Goal: Task Accomplishment & Management: Manage account settings

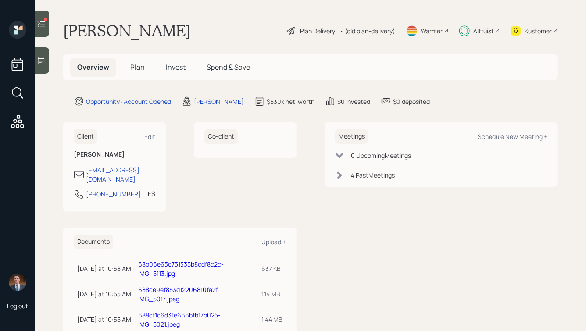
click at [172, 68] on span "Invest" at bounding box center [176, 67] width 20 height 10
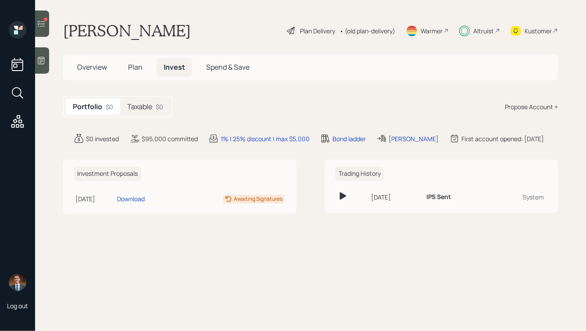
click at [140, 104] on h5 "Taxable" at bounding box center [139, 107] width 25 height 8
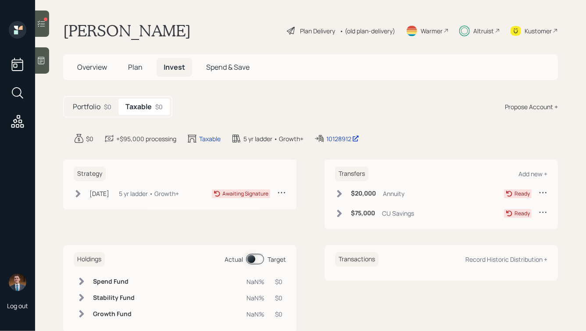
click at [134, 65] on span "Plan" at bounding box center [135, 67] width 14 height 10
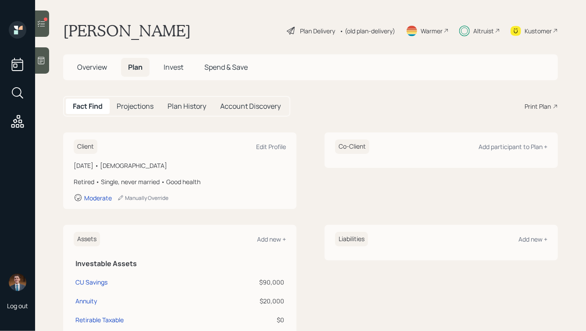
click at [168, 66] on span "Invest" at bounding box center [174, 67] width 20 height 10
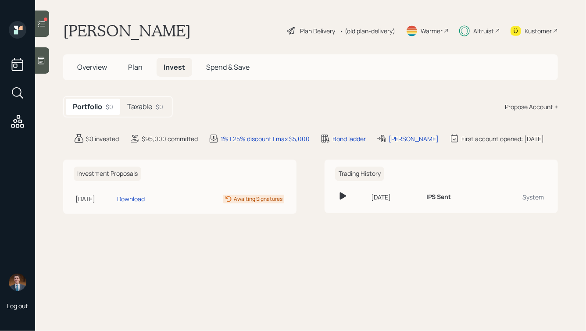
click at [299, 23] on div "Plan Delivery • (old plan-delivery)" at bounding box center [341, 30] width 110 height 19
click at [300, 29] on div "Plan Delivery" at bounding box center [317, 30] width 35 height 9
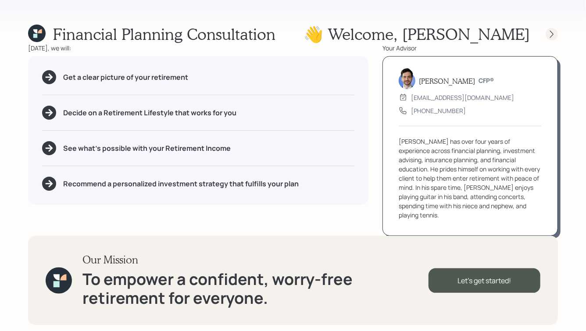
click at [552, 29] on div at bounding box center [552, 34] width 12 height 12
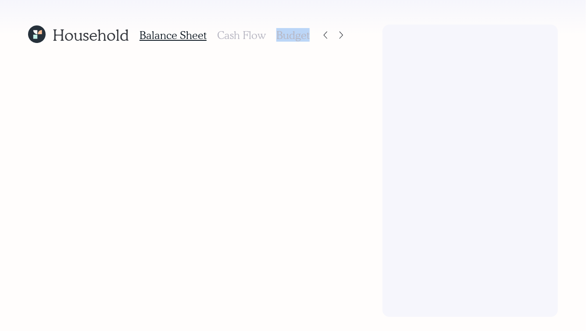
click at [552, 29] on div at bounding box center [470, 171] width 175 height 293
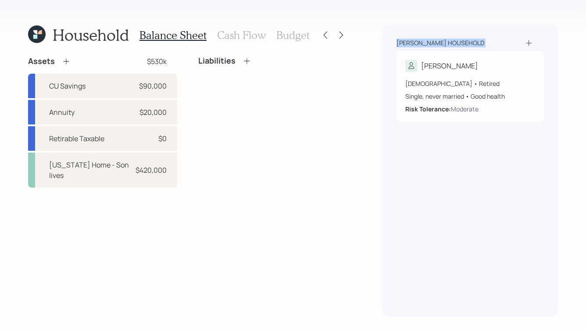
click at [552, 29] on div "[PERSON_NAME] household [PERSON_NAME] [DEMOGRAPHIC_DATA] • Retired Single, neve…" at bounding box center [470, 171] width 175 height 293
click at [347, 34] on div at bounding box center [341, 35] width 12 height 12
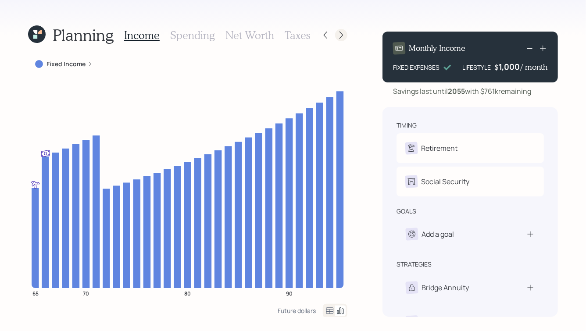
click at [341, 35] on icon at bounding box center [341, 35] width 9 height 9
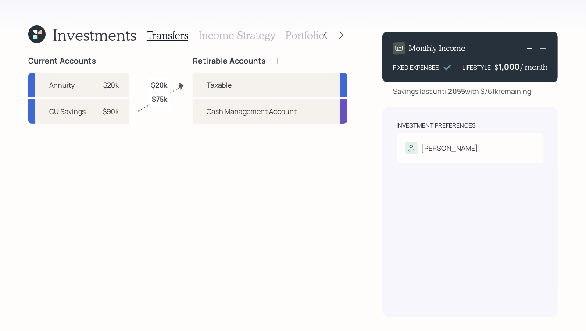
click at [275, 61] on icon at bounding box center [277, 61] width 6 height 6
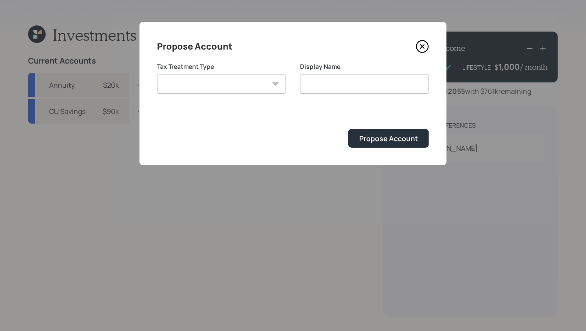
click at [262, 86] on select "[PERSON_NAME] Taxable Traditional" at bounding box center [221, 84] width 129 height 19
select select "traditional"
click at [157, 75] on select "[PERSON_NAME] Taxable Traditional" at bounding box center [221, 84] width 129 height 19
click at [314, 84] on input "Traditional" at bounding box center [364, 84] width 129 height 19
click at [328, 82] on input "Traditional" at bounding box center [364, 84] width 129 height 19
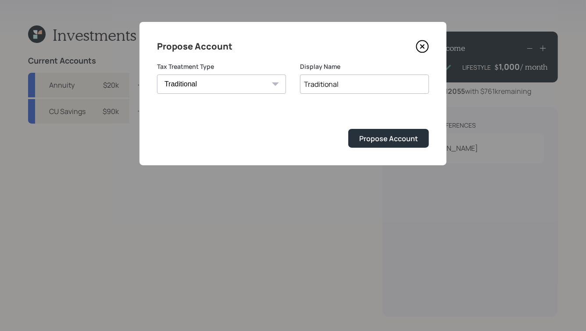
click at [328, 82] on input "Traditional" at bounding box center [364, 84] width 129 height 19
type input "[PERSON_NAME]'s IRA"
click at [385, 138] on div "Propose Account" at bounding box center [388, 139] width 59 height 10
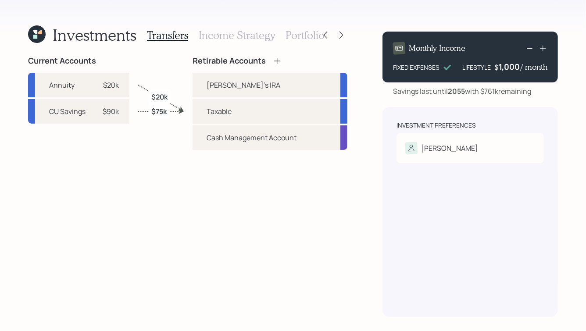
click at [36, 32] on icon at bounding box center [35, 32] width 4 height 4
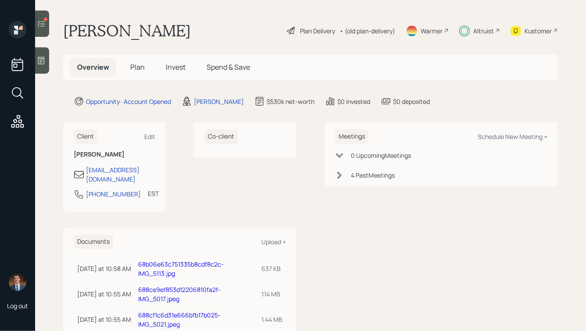
click at [134, 64] on span "Plan" at bounding box center [137, 67] width 14 height 10
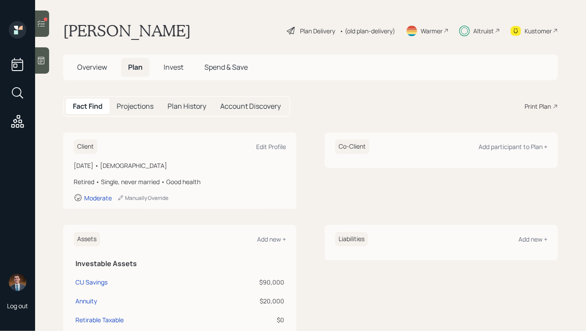
click at [191, 73] on div "Overview Plan Invest Spend & Save" at bounding box center [162, 67] width 185 height 19
click at [179, 72] on h5 "Invest" at bounding box center [174, 67] width 34 height 19
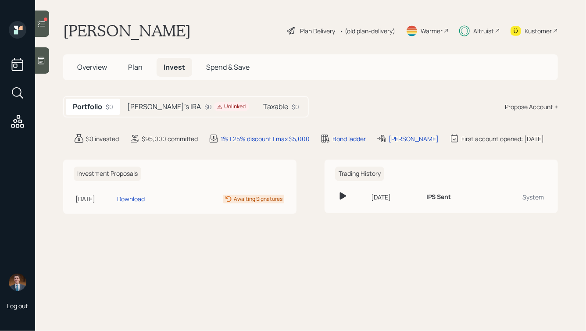
click at [217, 104] on div "Unlinked" at bounding box center [231, 106] width 29 height 7
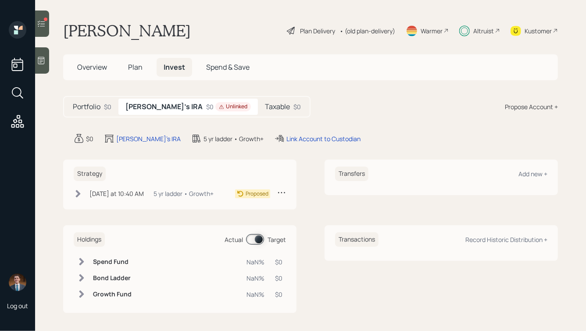
click at [271, 130] on main "[PERSON_NAME] Plan Delivery • (old plan-delivery) Warmer Altruist Kustomer Over…" at bounding box center [310, 165] width 551 height 331
click at [286, 136] on div "Link Account to Custodian" at bounding box center [323, 138] width 74 height 9
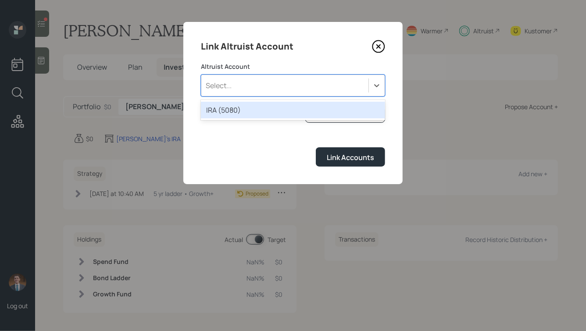
click at [327, 83] on div "Select..." at bounding box center [284, 85] width 167 height 15
click at [275, 108] on div "IRA (5080)" at bounding box center [293, 110] width 184 height 17
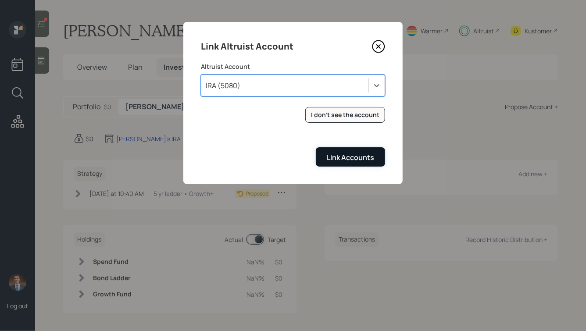
click at [343, 157] on div "Link Accounts" at bounding box center [350, 158] width 47 height 10
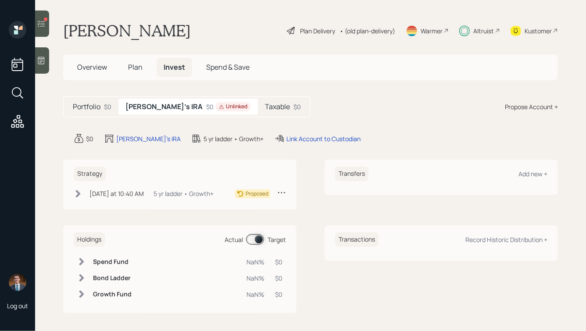
scroll to position [2, 0]
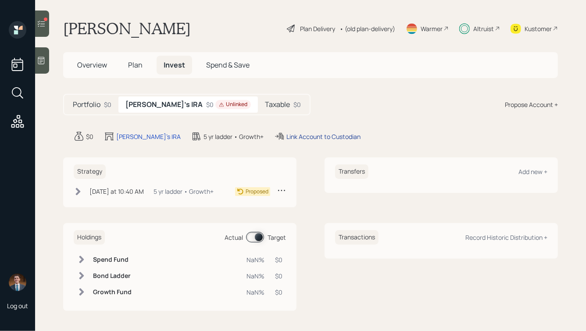
click at [296, 139] on div "Link Account to Custodian" at bounding box center [323, 136] width 74 height 9
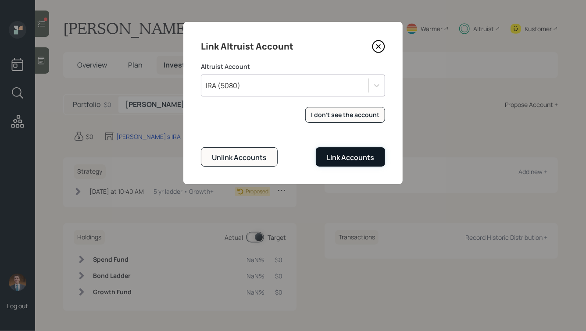
click at [332, 157] on div "Link Accounts" at bounding box center [350, 158] width 47 height 10
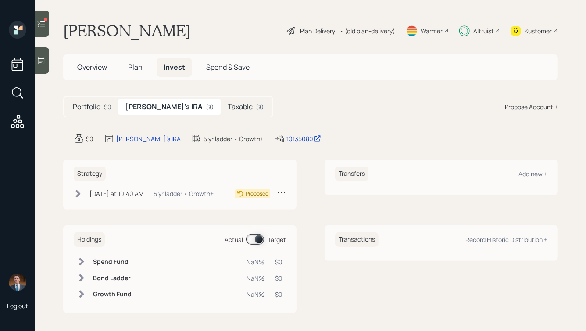
click at [48, 25] on div at bounding box center [42, 24] width 14 height 26
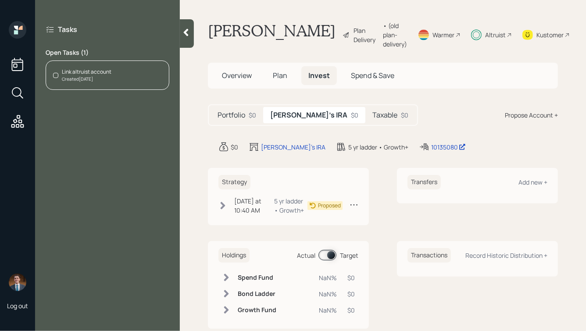
click at [83, 77] on div "Created [DATE]" at bounding box center [87, 79] width 50 height 7
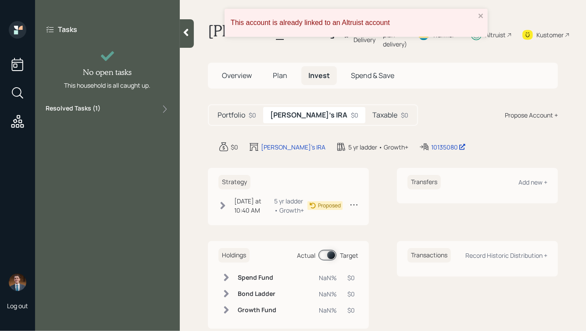
click at [184, 32] on icon at bounding box center [186, 32] width 9 height 9
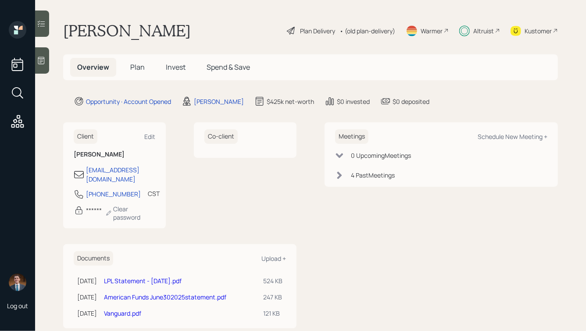
click at [135, 68] on span "Plan" at bounding box center [137, 67] width 14 height 10
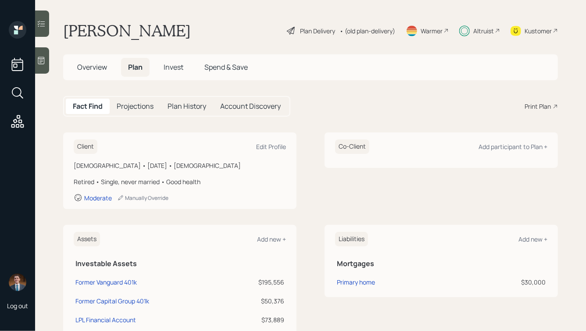
click at [169, 67] on span "Invest" at bounding box center [174, 67] width 20 height 10
